Goal: Book appointment/travel/reservation

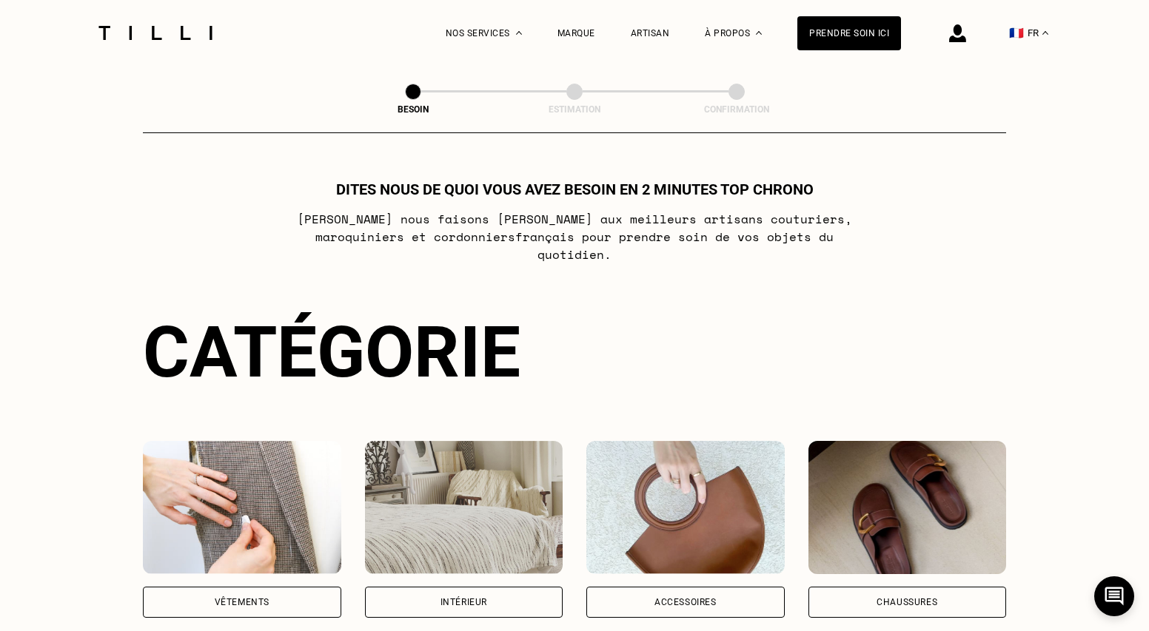
scroll to position [226, 0]
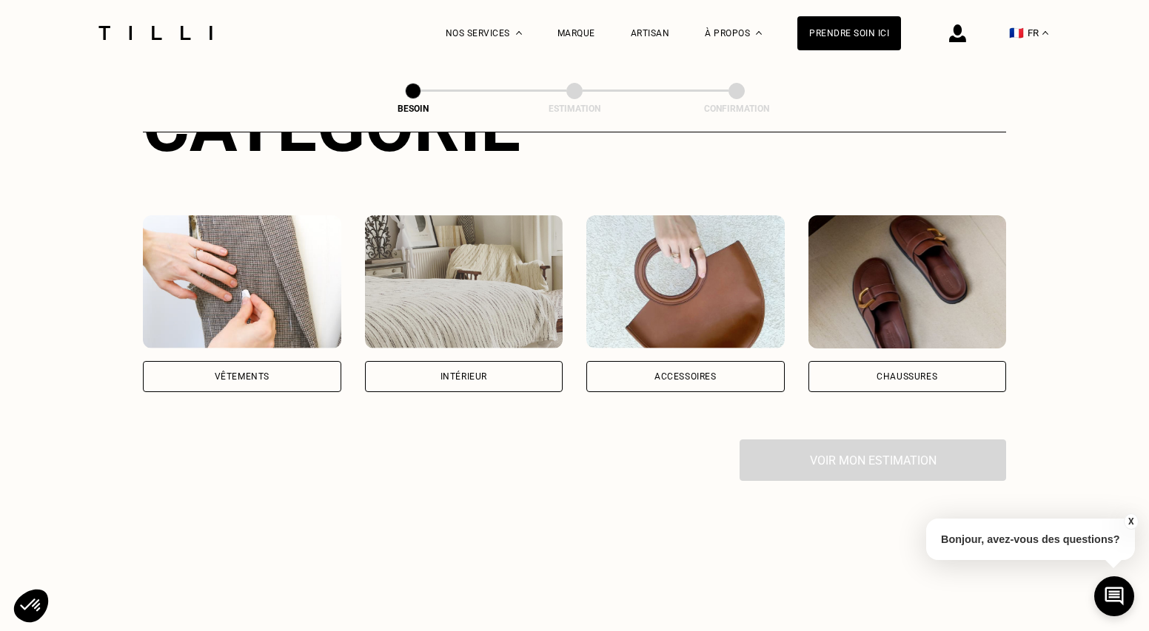
click at [457, 361] on div "Intérieur" at bounding box center [464, 376] width 198 height 31
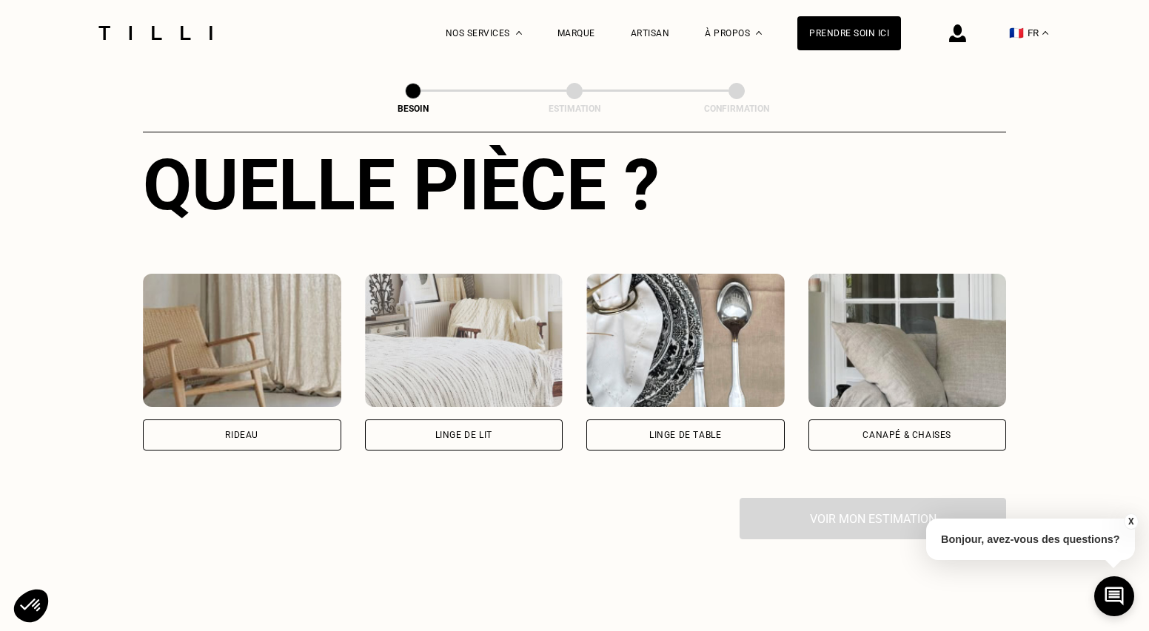
scroll to position [571, 0]
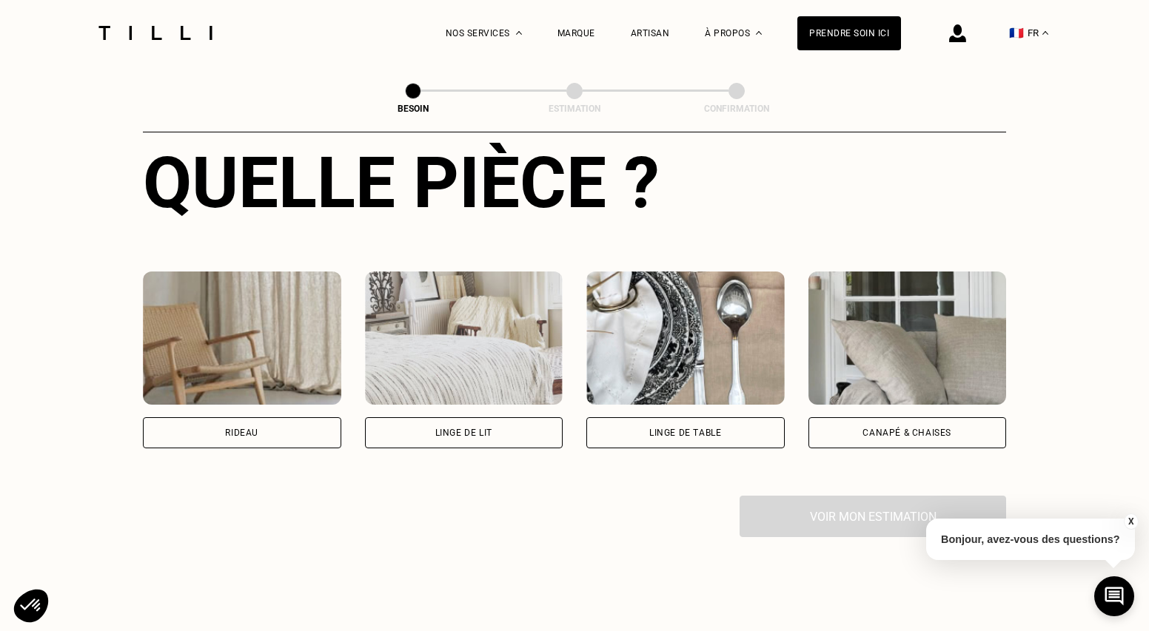
drag, startPoint x: 280, startPoint y: 422, endPoint x: 292, endPoint y: 425, distance: 12.2
click at [280, 422] on div "Rideau" at bounding box center [242, 432] width 198 height 31
select select "FR"
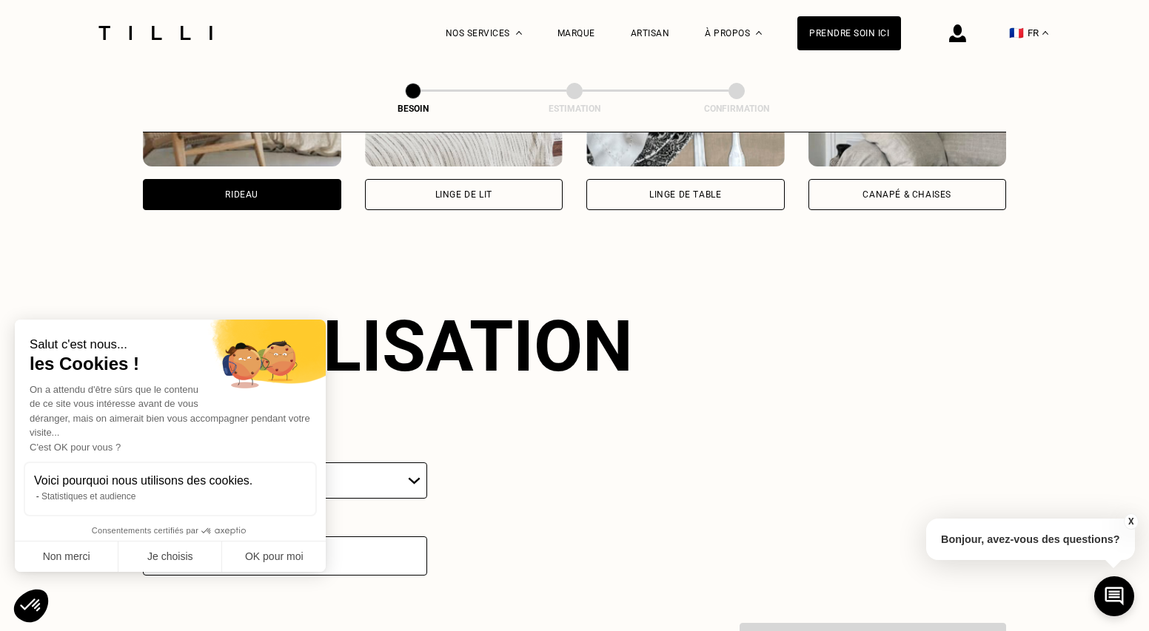
scroll to position [884, 0]
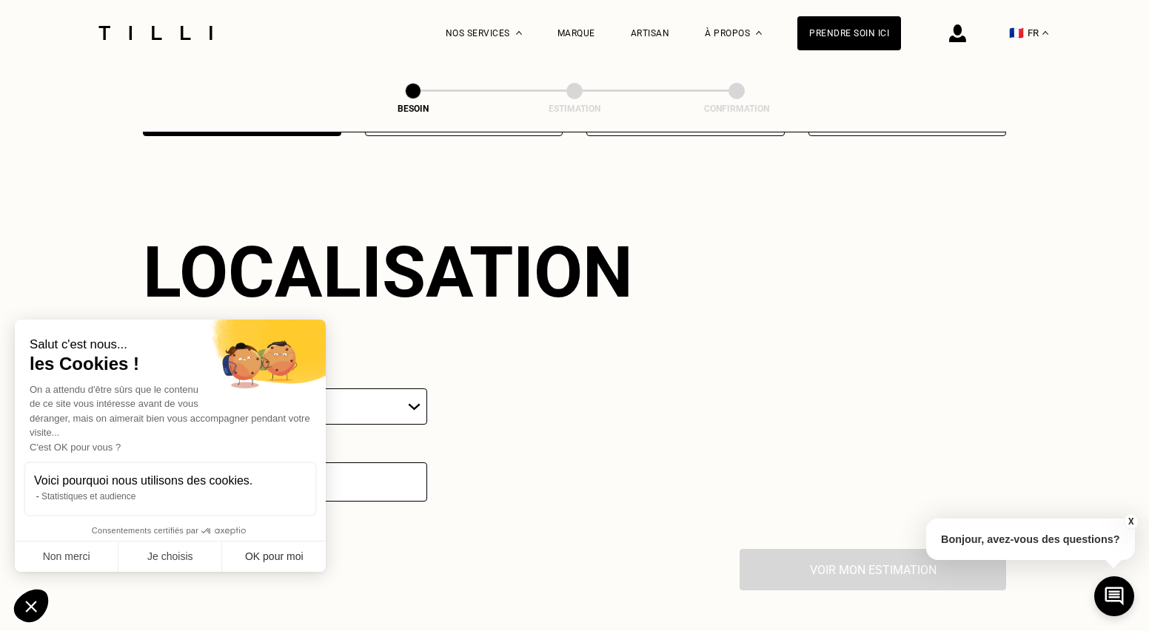
click at [292, 564] on button "OK pour moi" at bounding box center [274, 557] width 104 height 31
checkbox input "true"
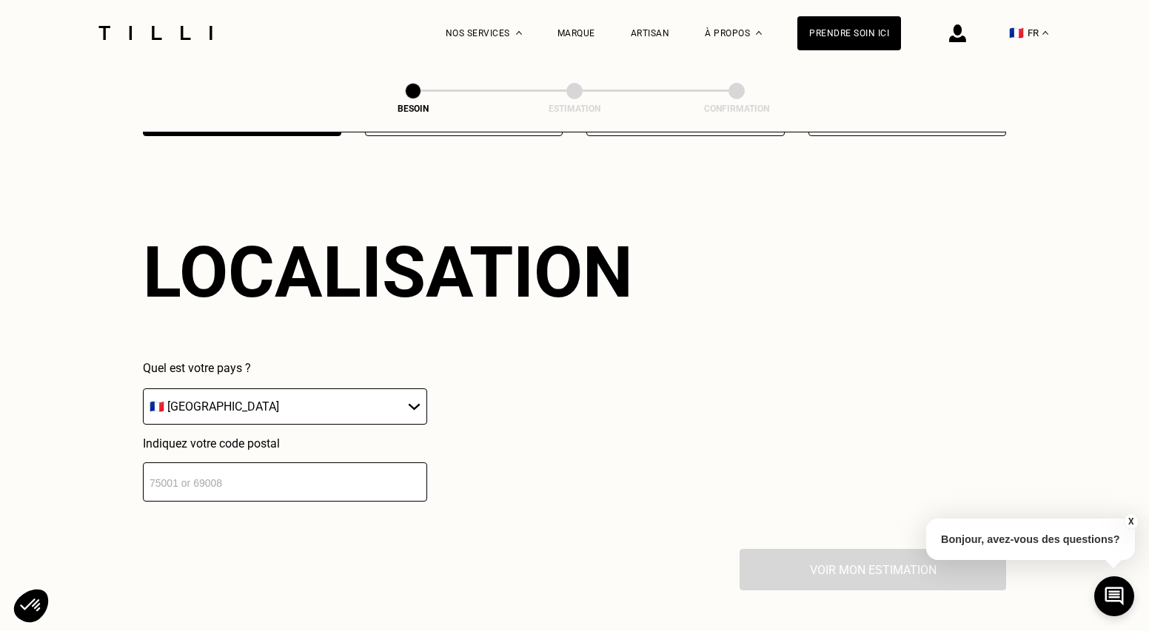
click at [311, 471] on input "number" at bounding box center [285, 482] width 284 height 39
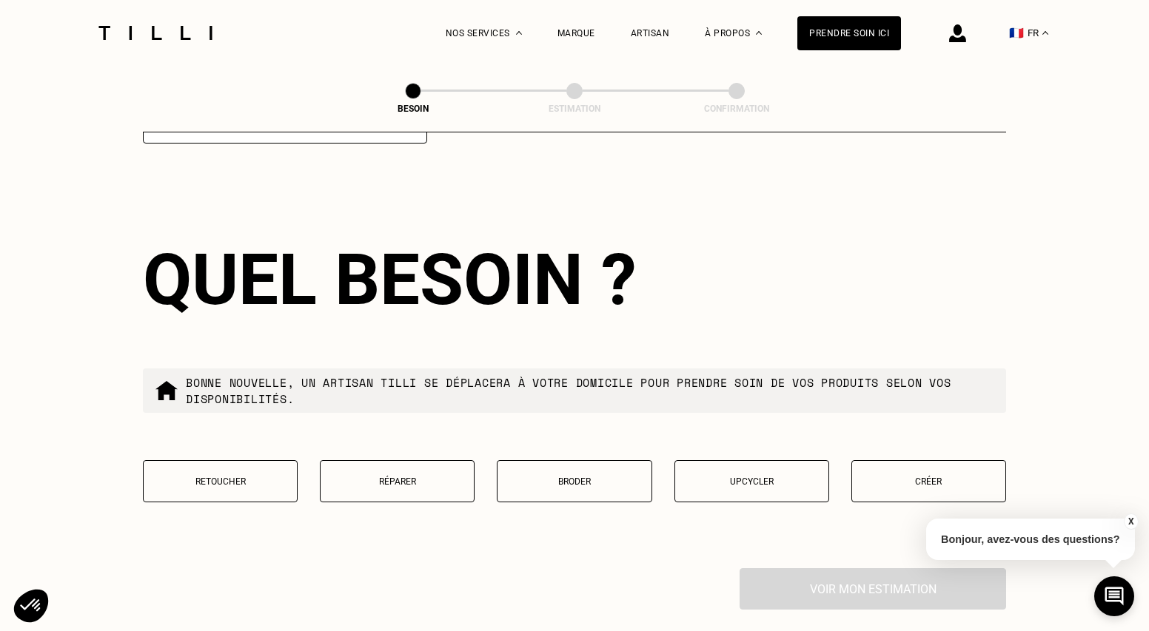
scroll to position [1273, 0]
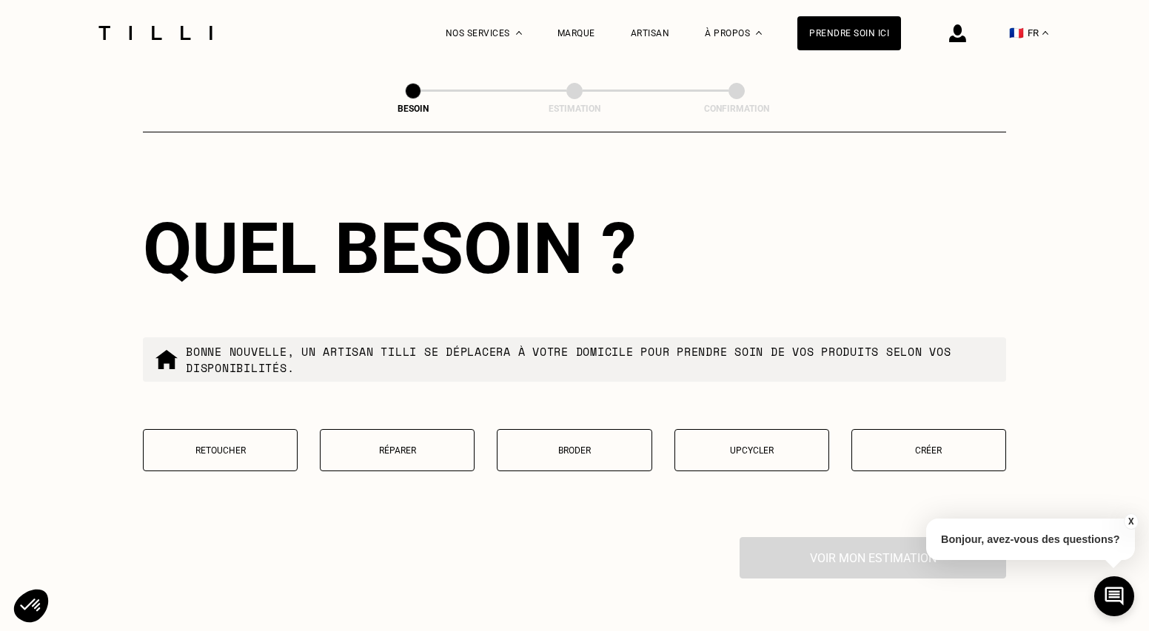
type input "78240"
click at [212, 446] on p "Retoucher" at bounding box center [220, 451] width 138 height 10
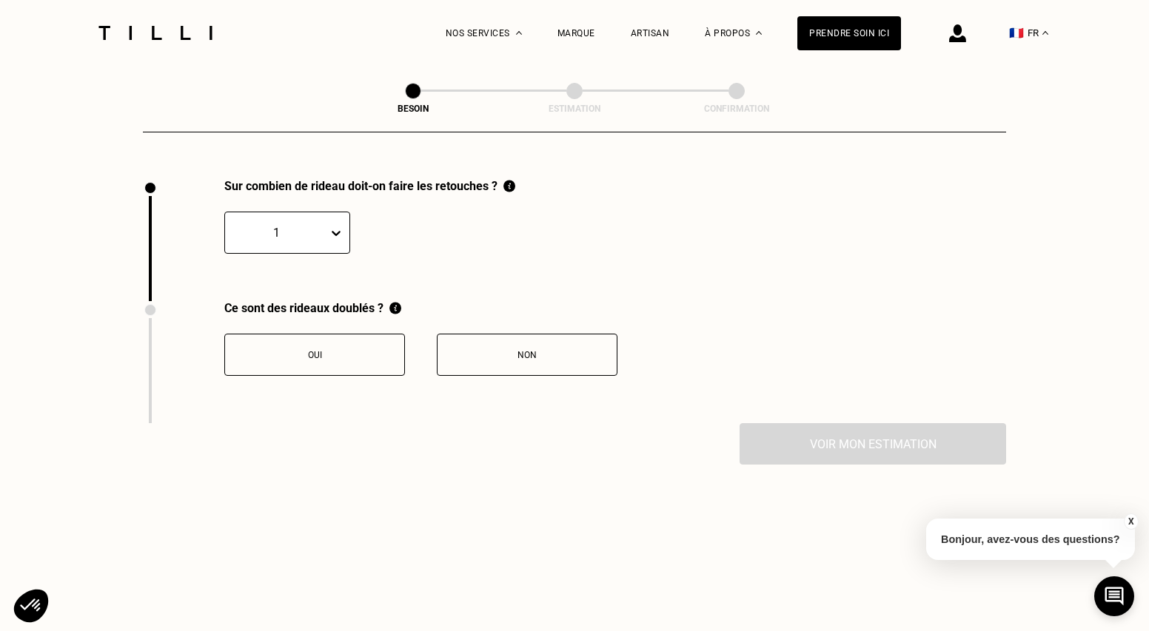
scroll to position [1632, 0]
click at [332, 225] on icon at bounding box center [336, 232] width 15 height 15
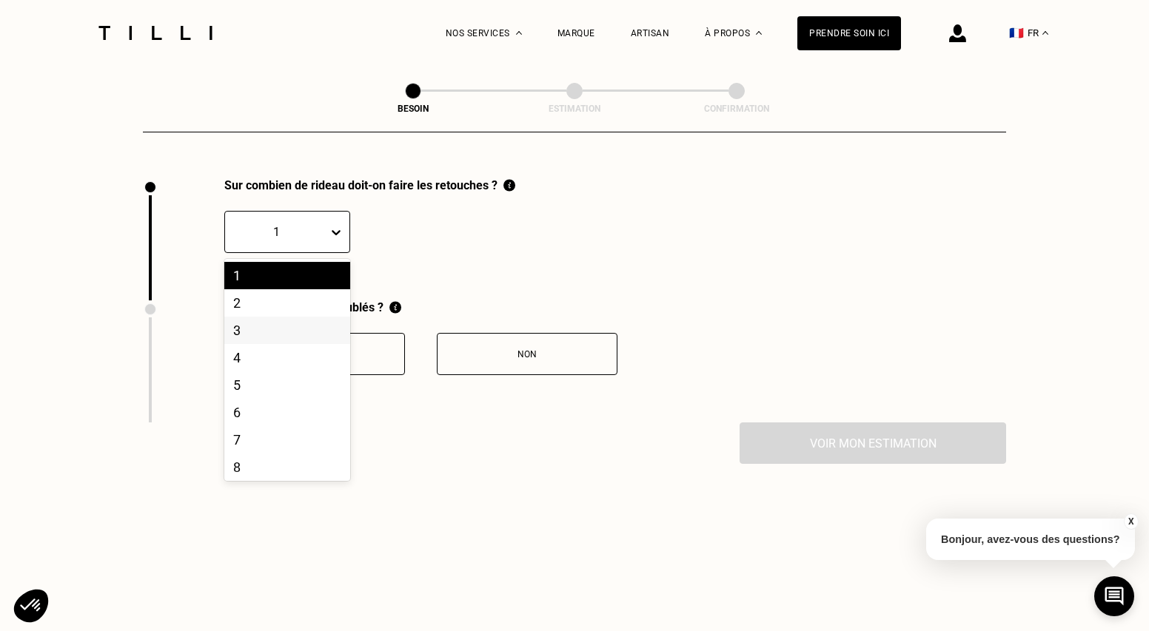
click at [306, 317] on div "3" at bounding box center [287, 330] width 126 height 27
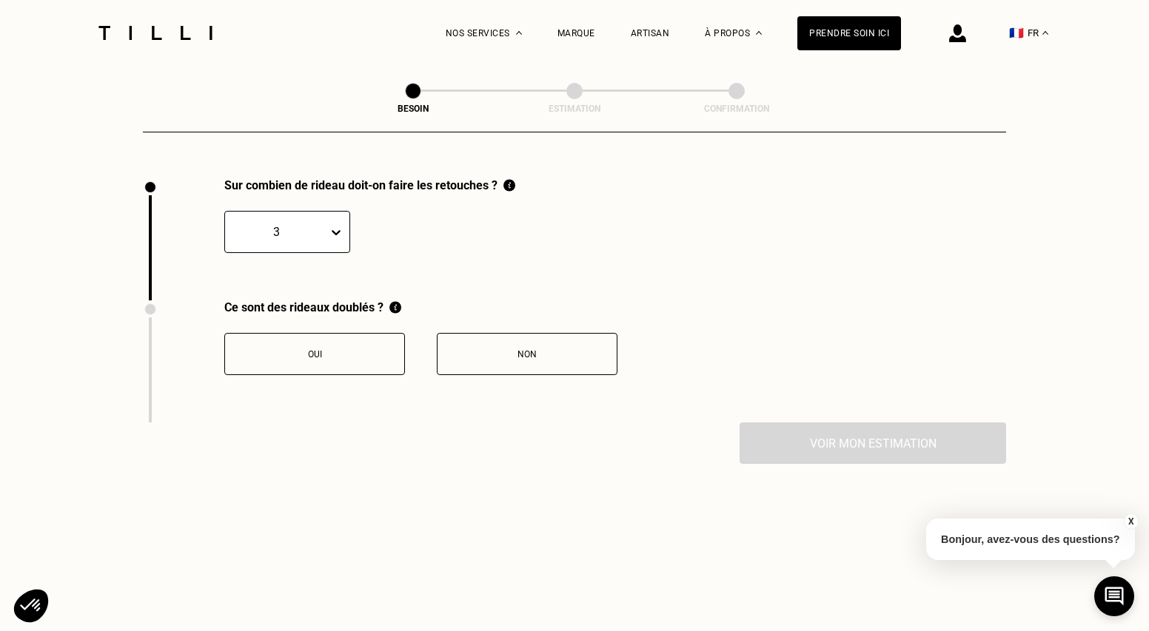
click at [337, 349] on div "Oui" at bounding box center [314, 354] width 164 height 10
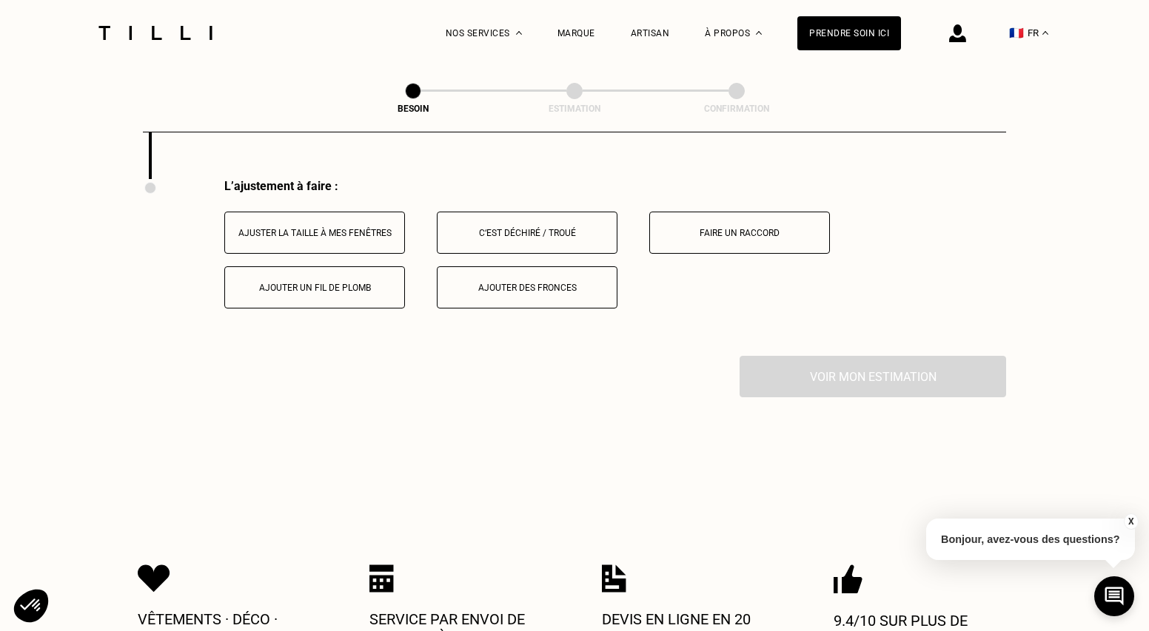
scroll to position [1876, 0]
click at [326, 227] on div "Ajuster la taille à mes fenêtres" at bounding box center [314, 232] width 164 height 10
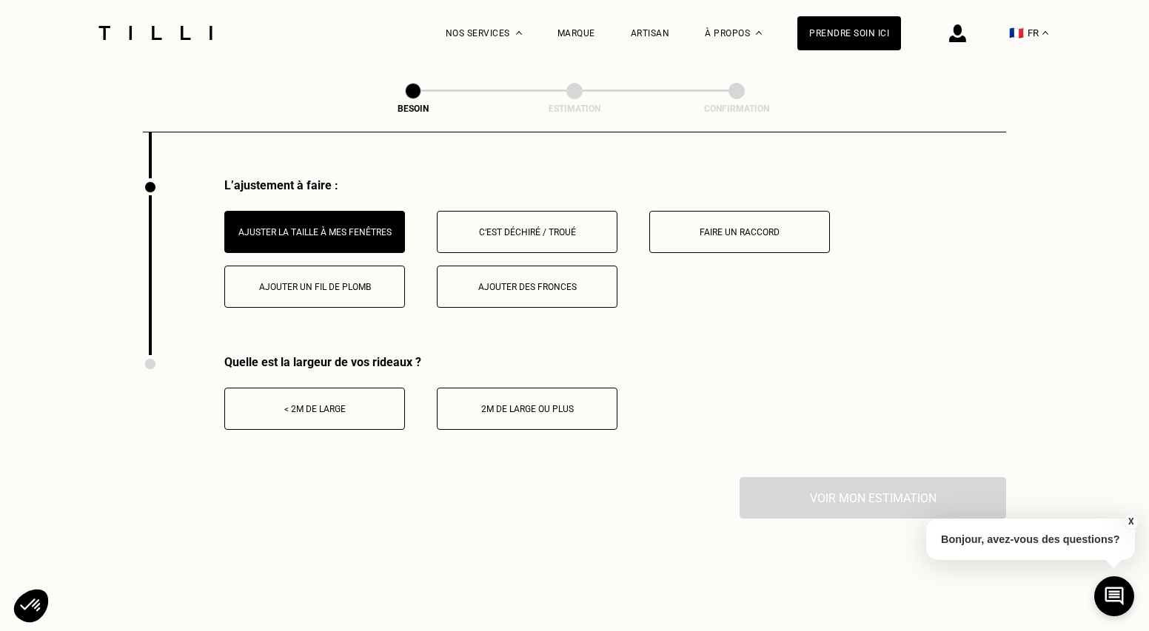
click at [281, 402] on button "< 2m de large" at bounding box center [314, 409] width 181 height 42
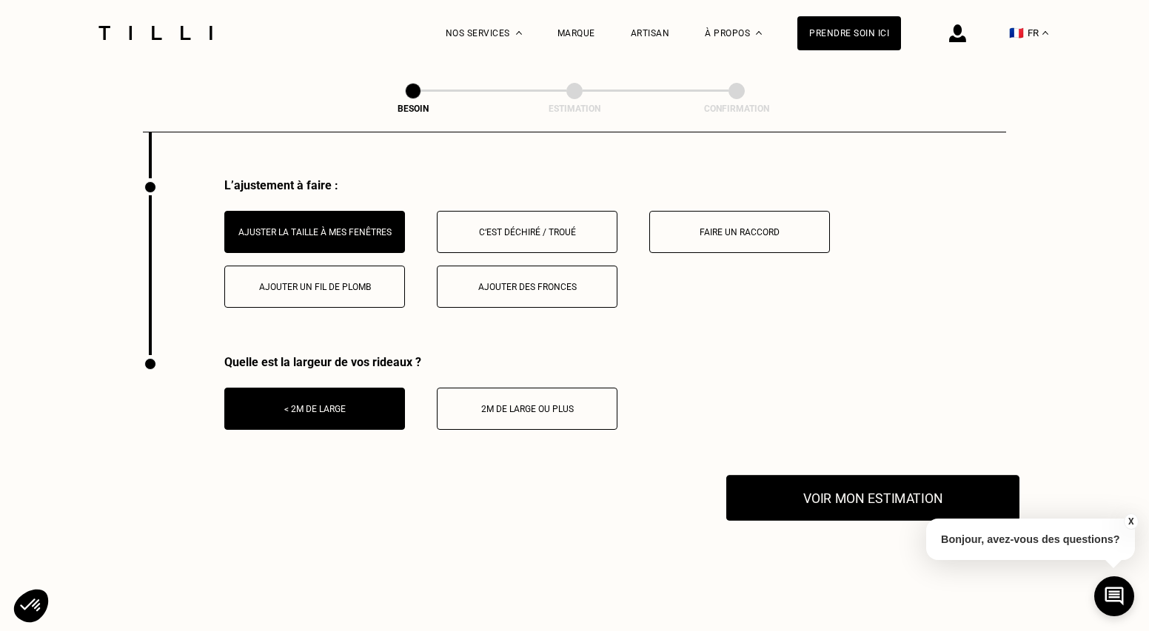
click at [841, 481] on button "Voir mon estimation" at bounding box center [872, 498] width 293 height 46
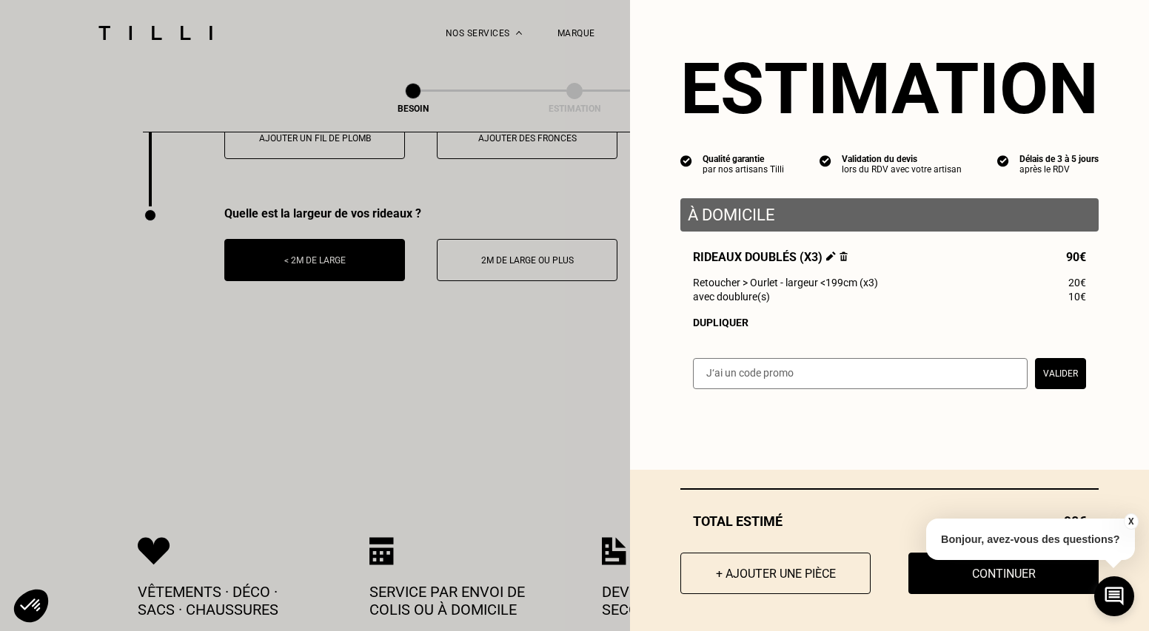
scroll to position [2026, 0]
click at [1127, 520] on button "X" at bounding box center [1130, 522] width 15 height 16
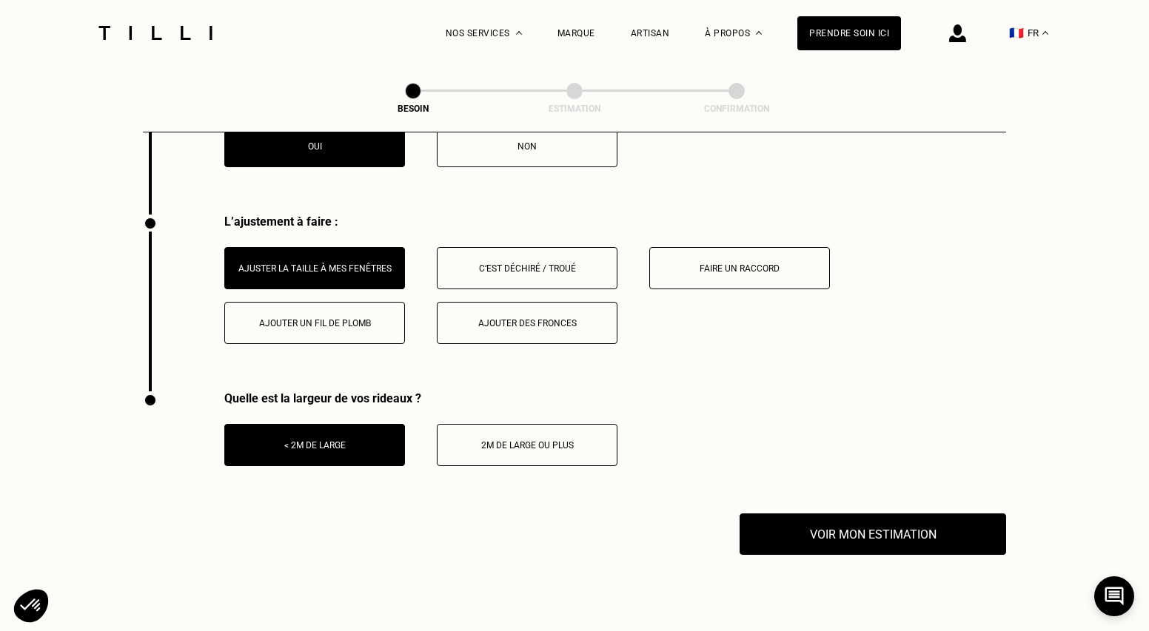
scroll to position [1866, 0]
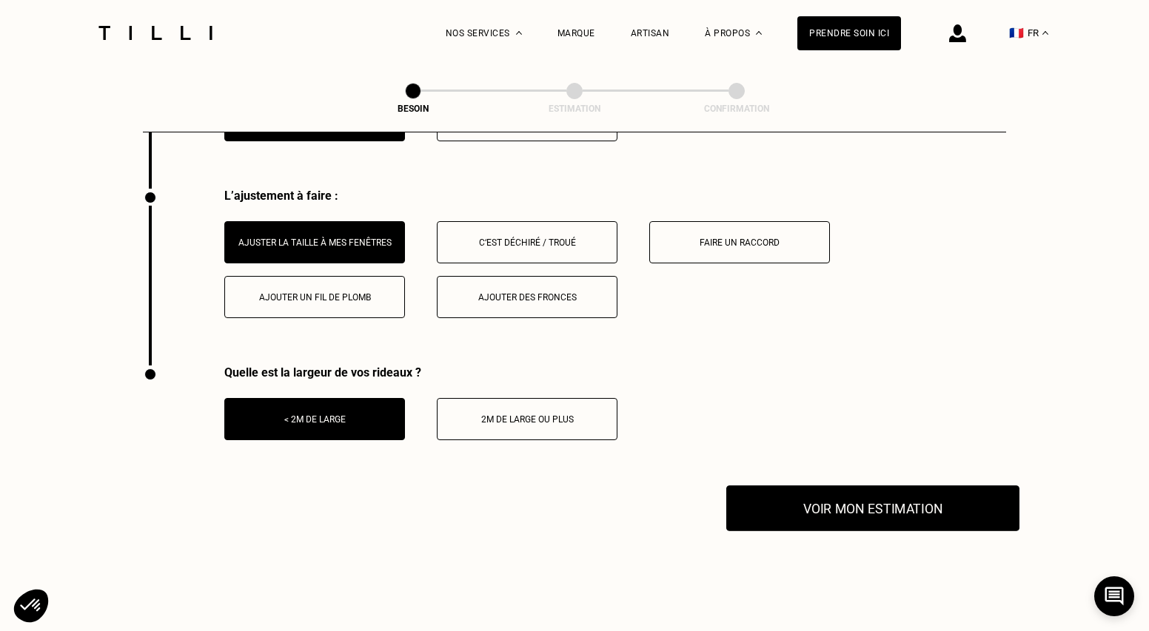
click at [944, 505] on button "Voir mon estimation" at bounding box center [872, 508] width 293 height 46
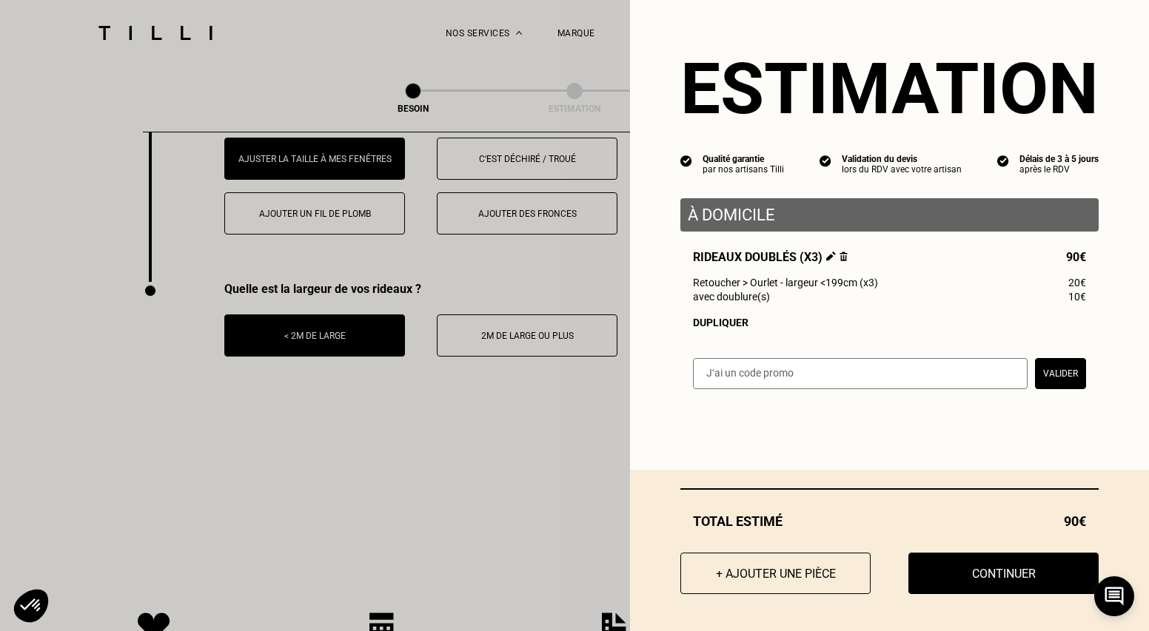
scroll to position [1952, 0]
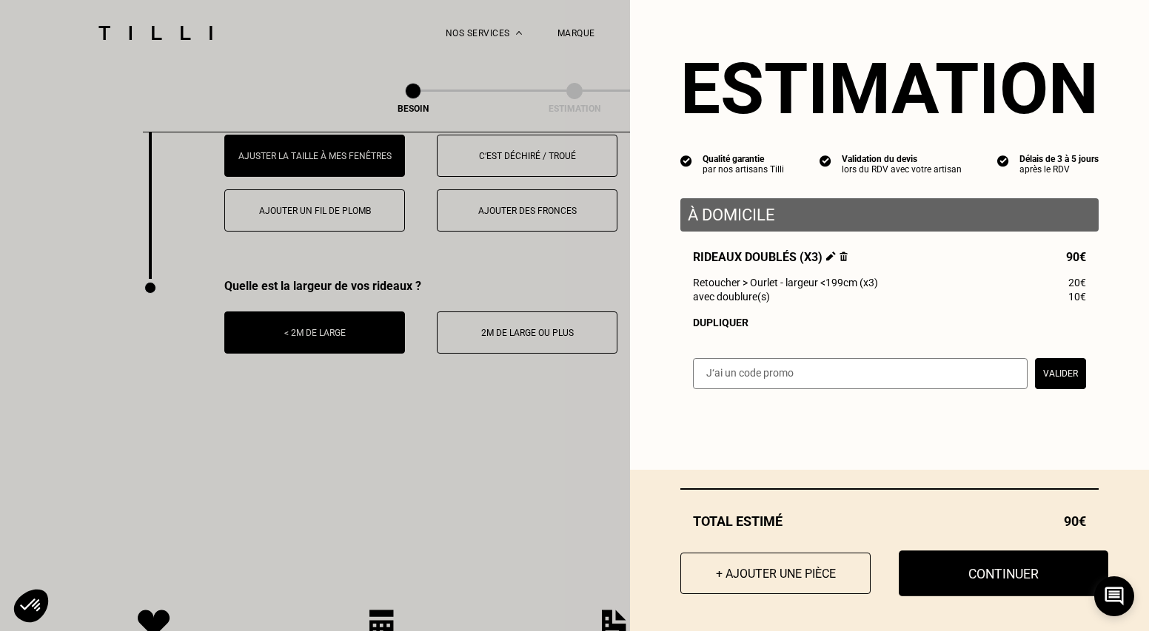
click at [978, 571] on button "Continuer" at bounding box center [1002, 574] width 209 height 46
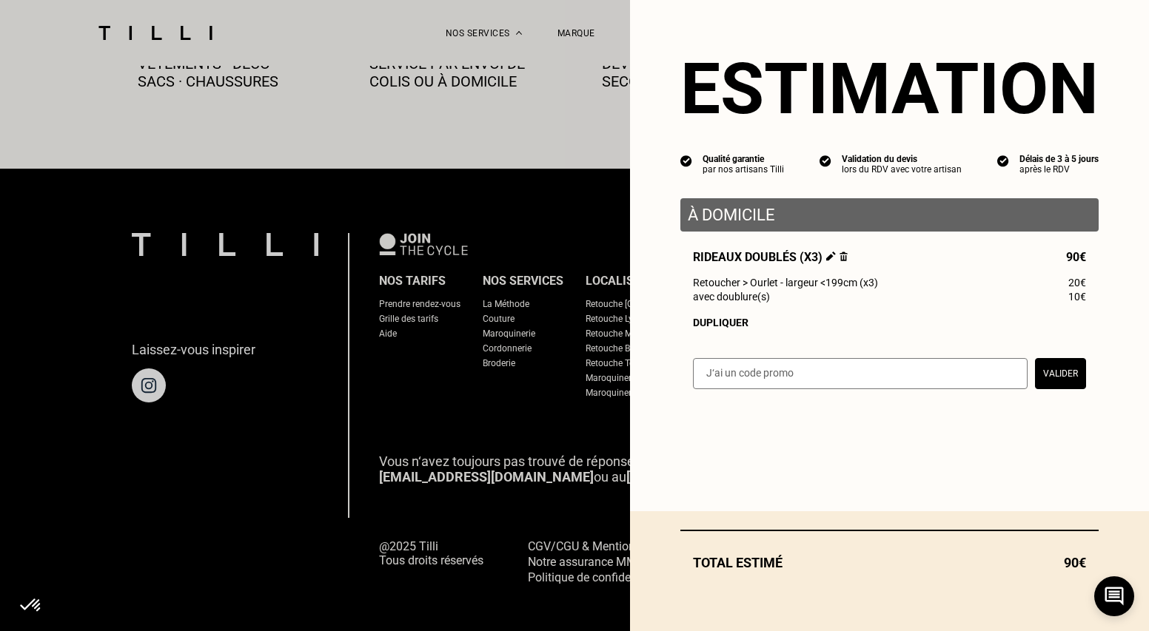
select select "FR"
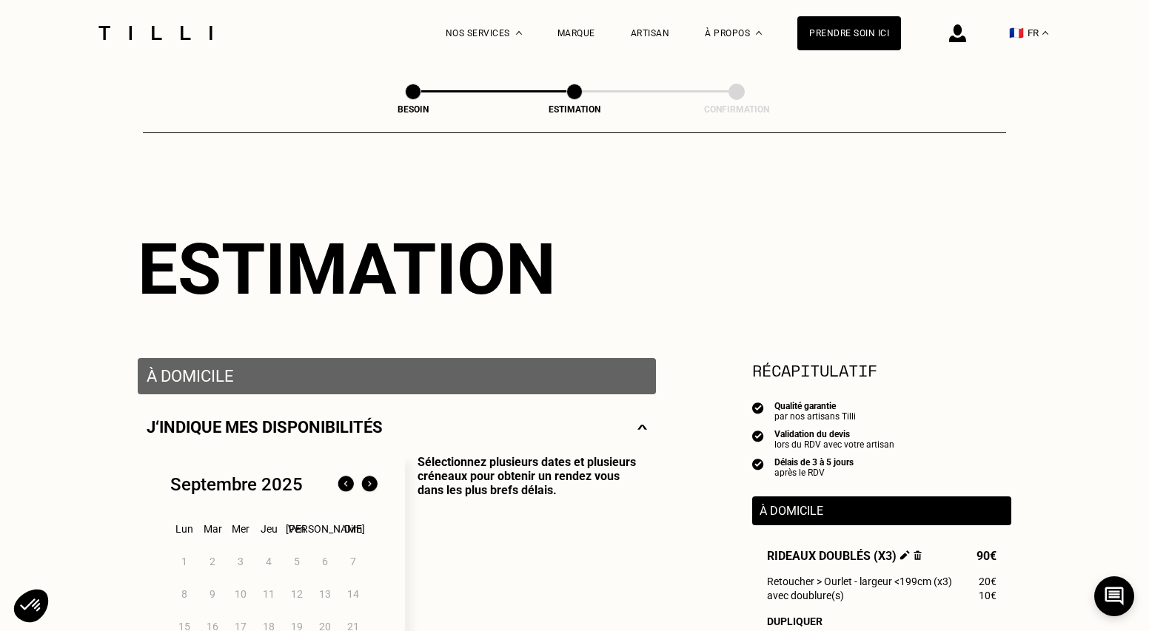
click at [138, 32] on img at bounding box center [155, 33] width 124 height 14
